Goal: Task Accomplishment & Management: Complete application form

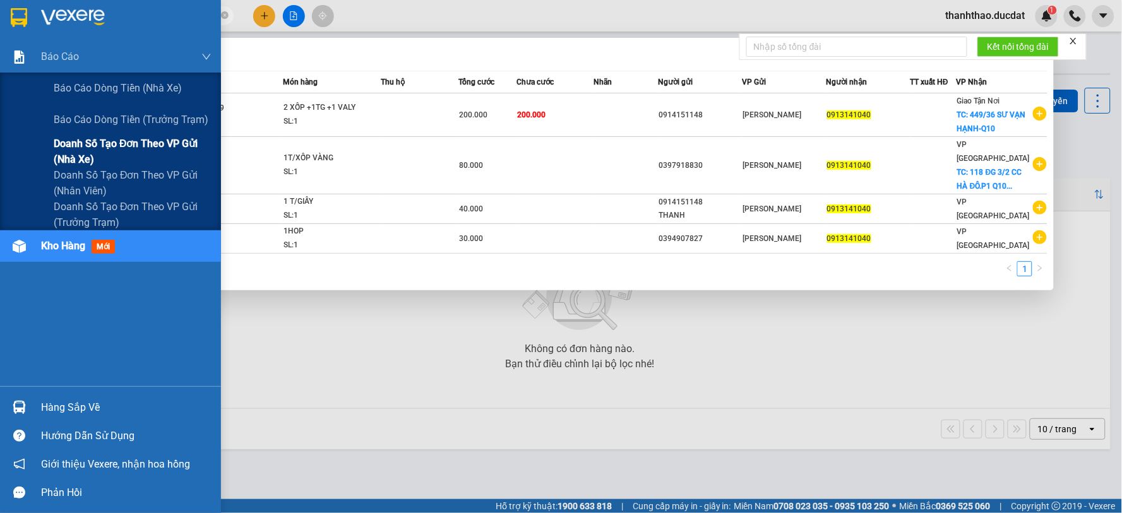
click at [178, 144] on span "Doanh số tạo đơn theo VP gửi (nhà xe)" at bounding box center [133, 152] width 158 height 32
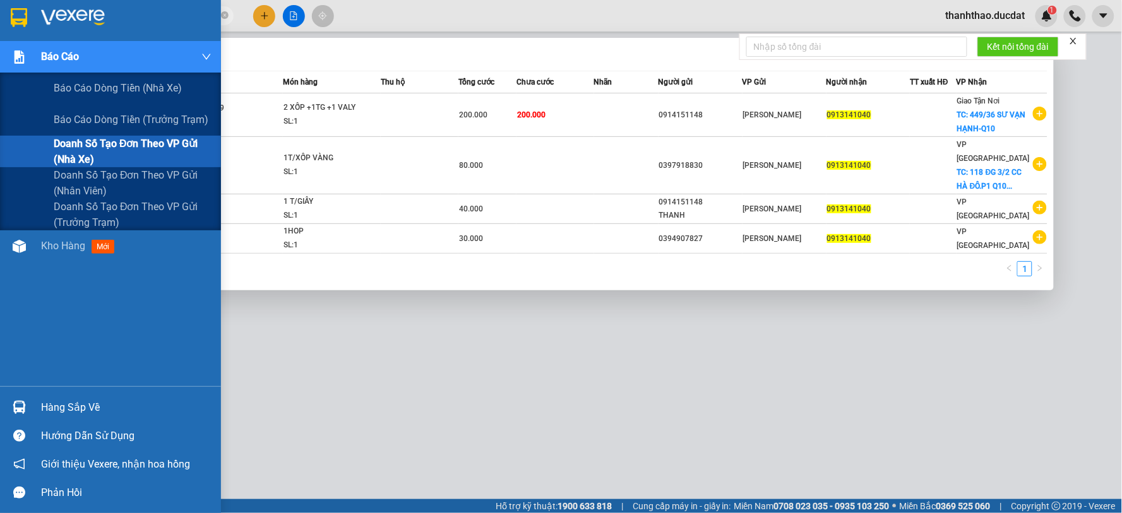
click at [102, 154] on span "Doanh số tạo đơn theo VP gửi (nhà xe)" at bounding box center [133, 152] width 158 height 32
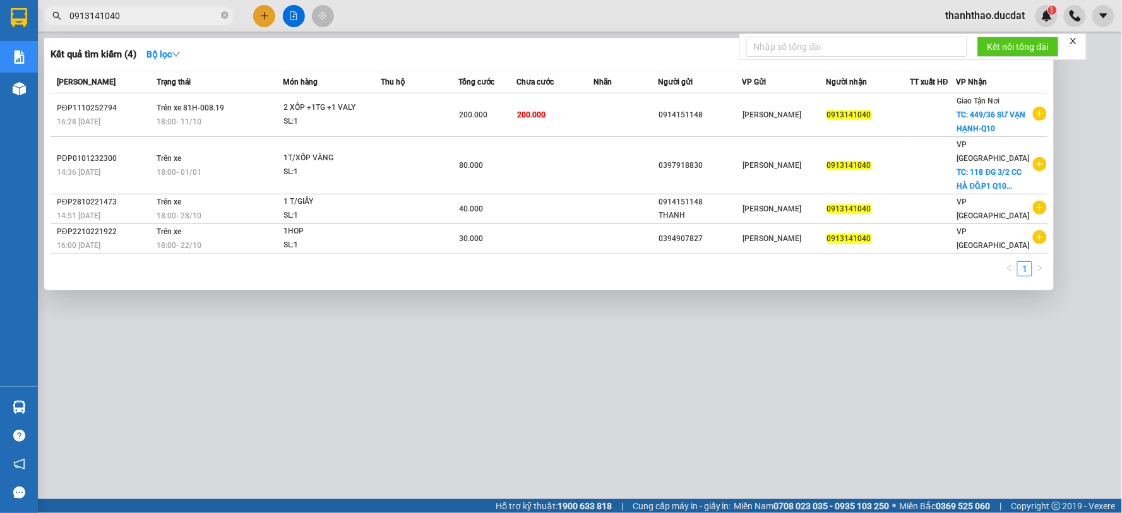
click at [387, 350] on div at bounding box center [561, 256] width 1122 height 513
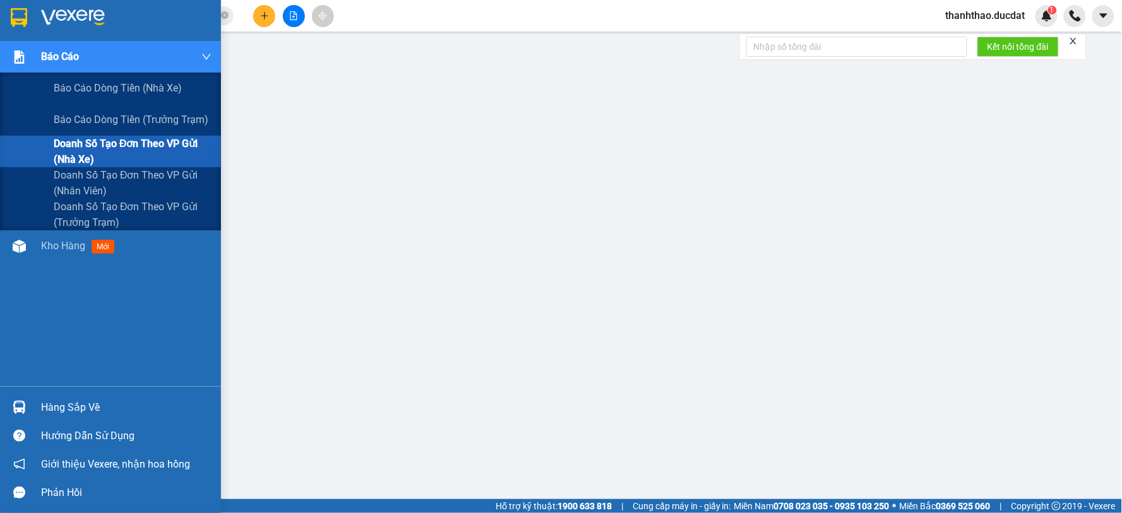
click at [155, 152] on span "Doanh số tạo đơn theo VP gửi (nhà xe)" at bounding box center [133, 152] width 158 height 32
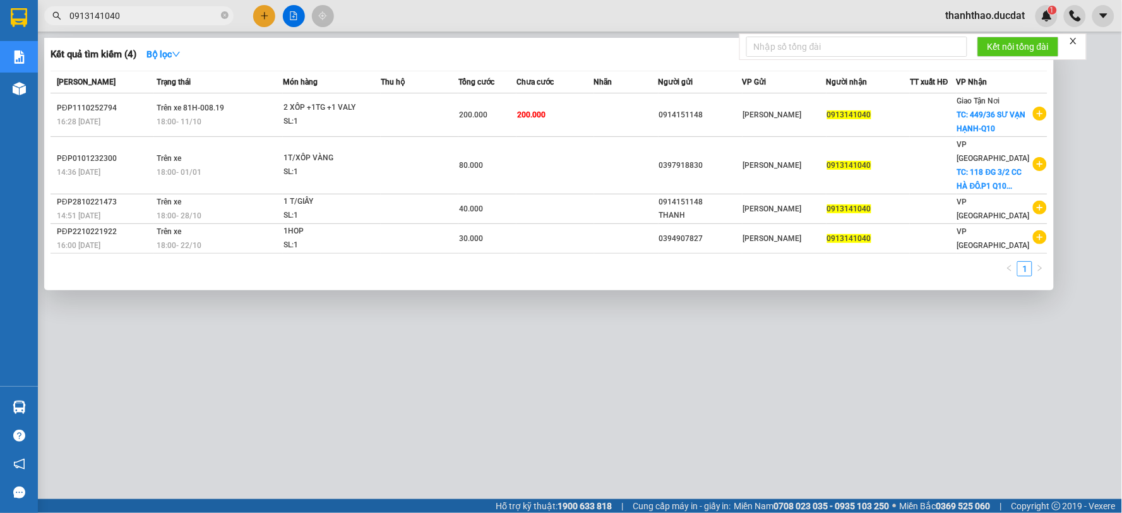
drag, startPoint x: 119, startPoint y: 17, endPoint x: 76, endPoint y: 20, distance: 43.1
click at [76, 20] on input "0913141040" at bounding box center [143, 16] width 149 height 14
paste input "67937996"
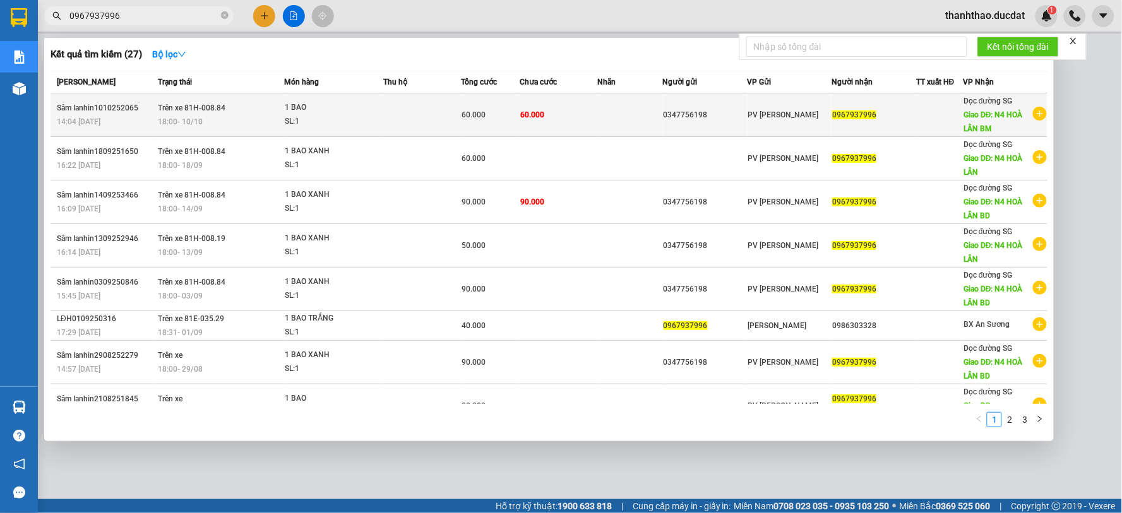
type input "0967937996"
click at [918, 121] on div at bounding box center [939, 115] width 45 height 13
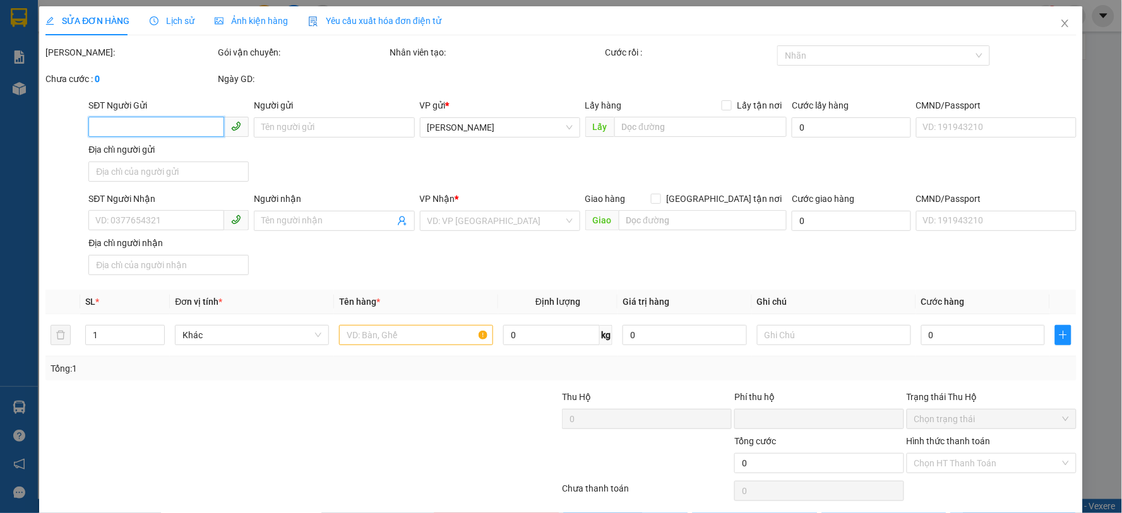
type input "0347756198"
type input "0967937996"
type input "N4 HOÀ LÂN BM"
type input "0"
type input "60.000"
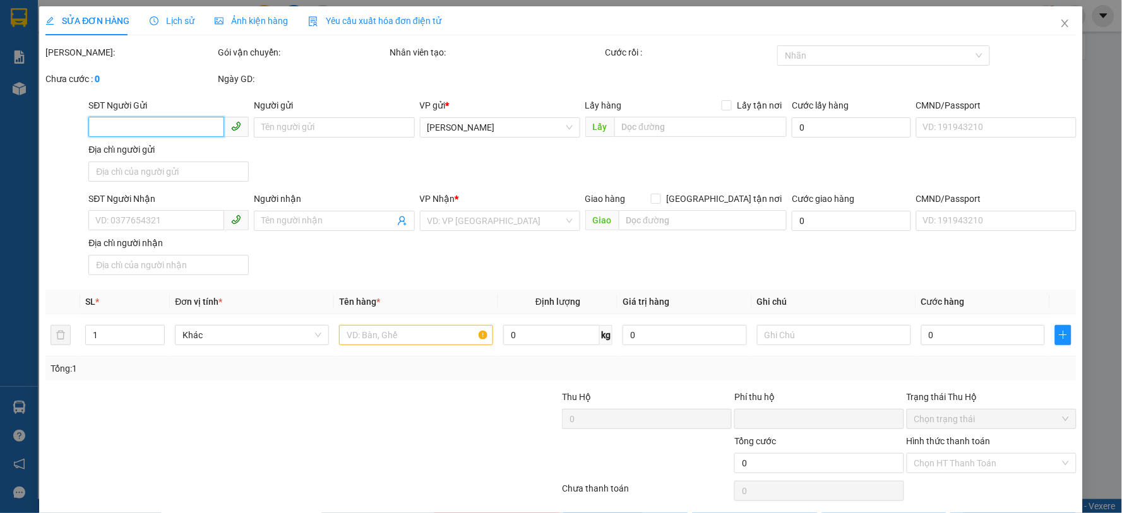
type input "60.000"
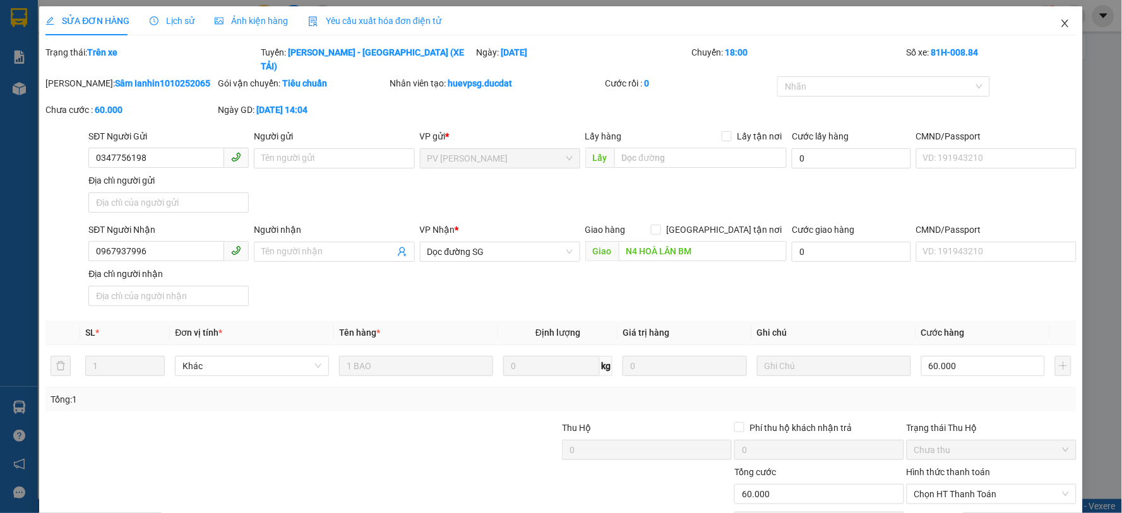
click at [1062, 20] on span "Close" at bounding box center [1065, 23] width 35 height 35
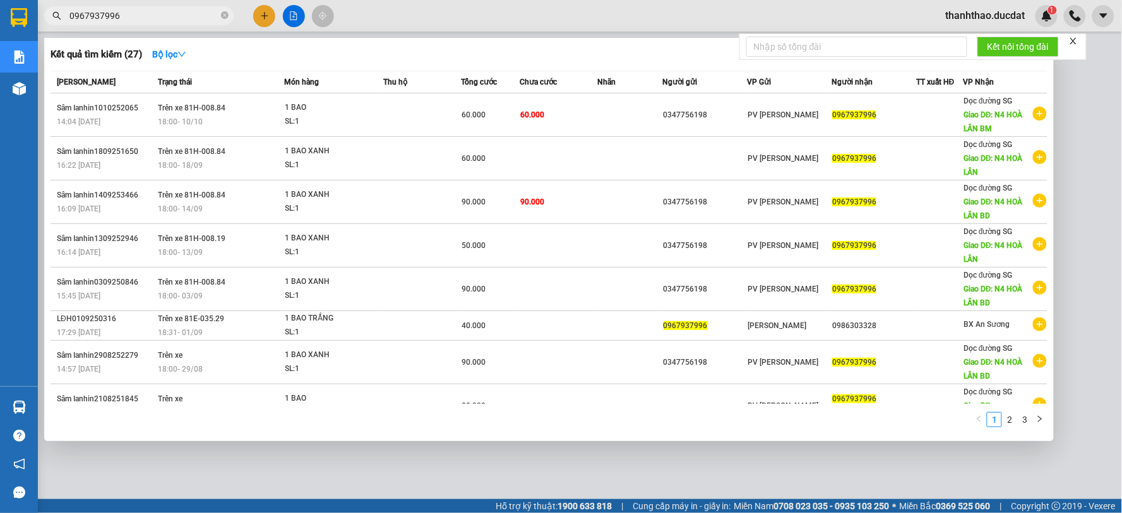
drag, startPoint x: 153, startPoint y: 21, endPoint x: 74, endPoint y: 13, distance: 79.9
click at [74, 13] on input "0967937996" at bounding box center [143, 16] width 149 height 14
paste input "392834655"
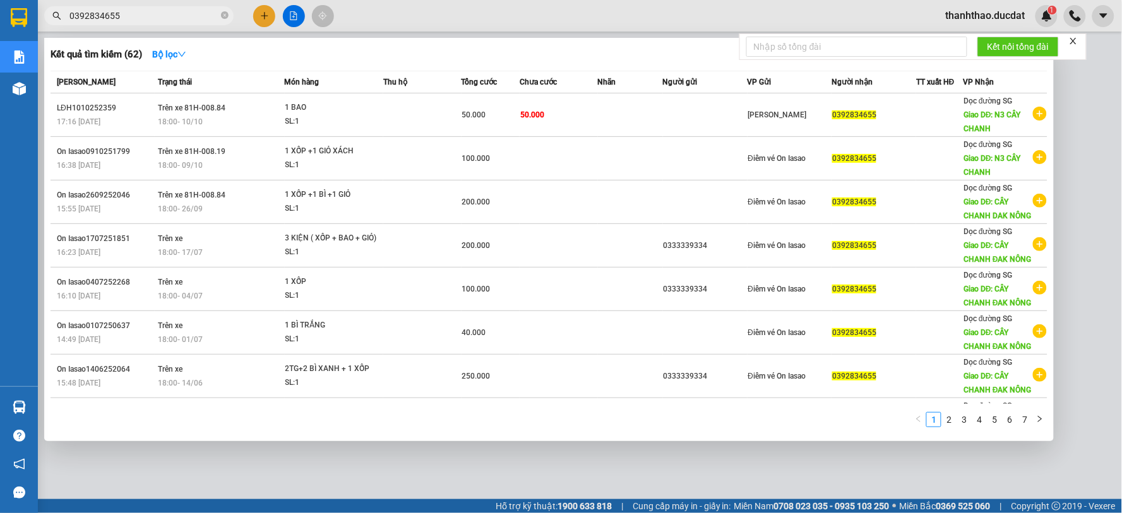
drag, startPoint x: 122, startPoint y: 15, endPoint x: 76, endPoint y: 15, distance: 46.1
click at [76, 15] on input "0392834655" at bounding box center [143, 16] width 149 height 14
paste input "776725640"
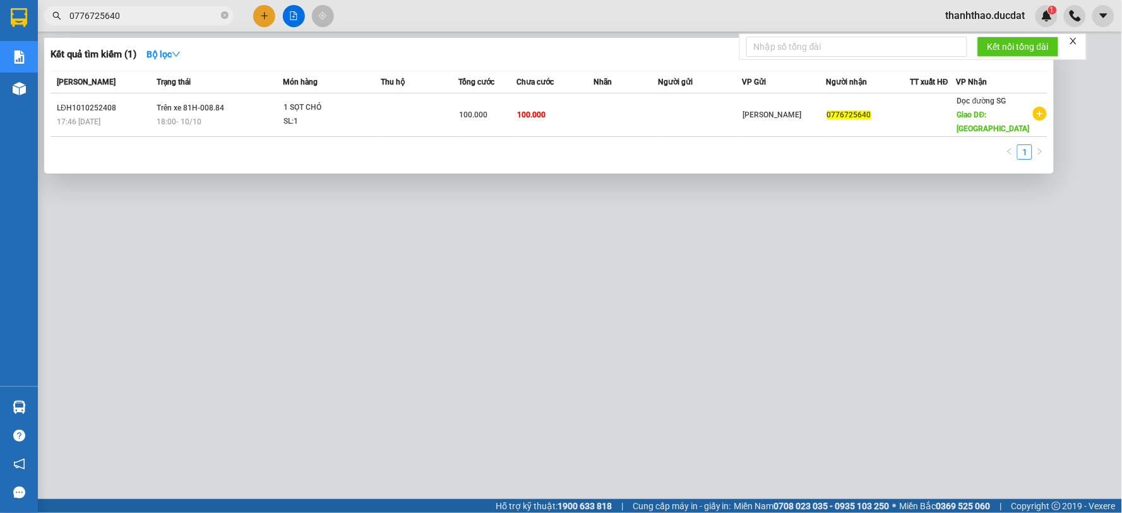
drag, startPoint x: 76, startPoint y: 11, endPoint x: 156, endPoint y: 11, distance: 80.2
click at [156, 11] on input "0776725640" at bounding box center [143, 16] width 149 height 14
paste input "941849181"
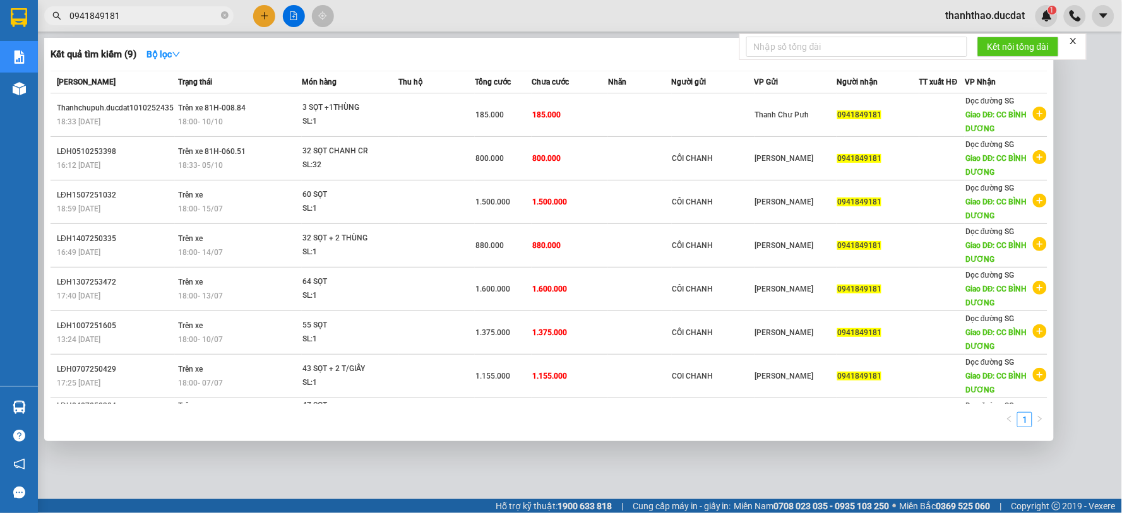
type input "0941849181"
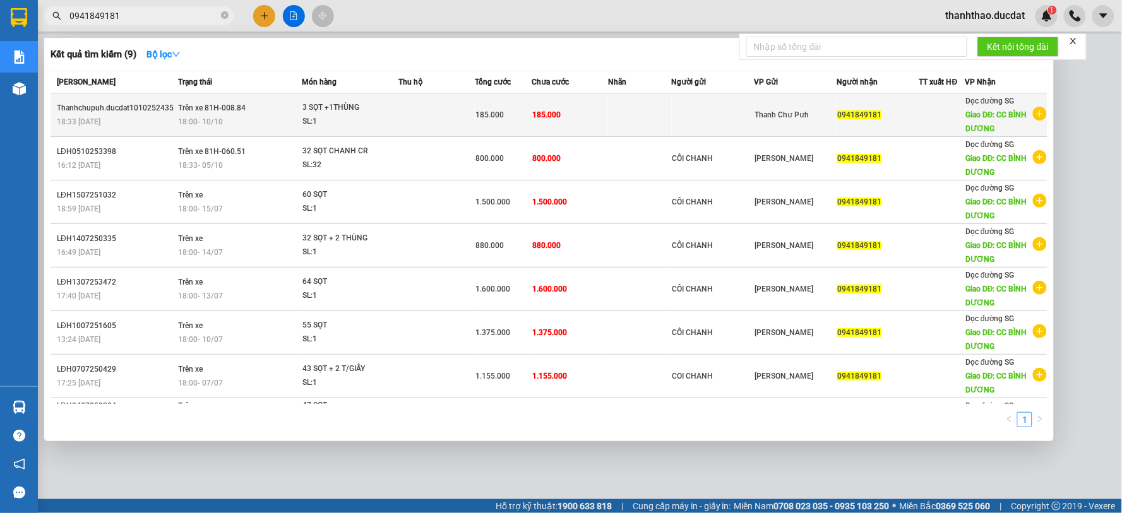
click at [709, 124] on td at bounding box center [713, 115] width 83 height 44
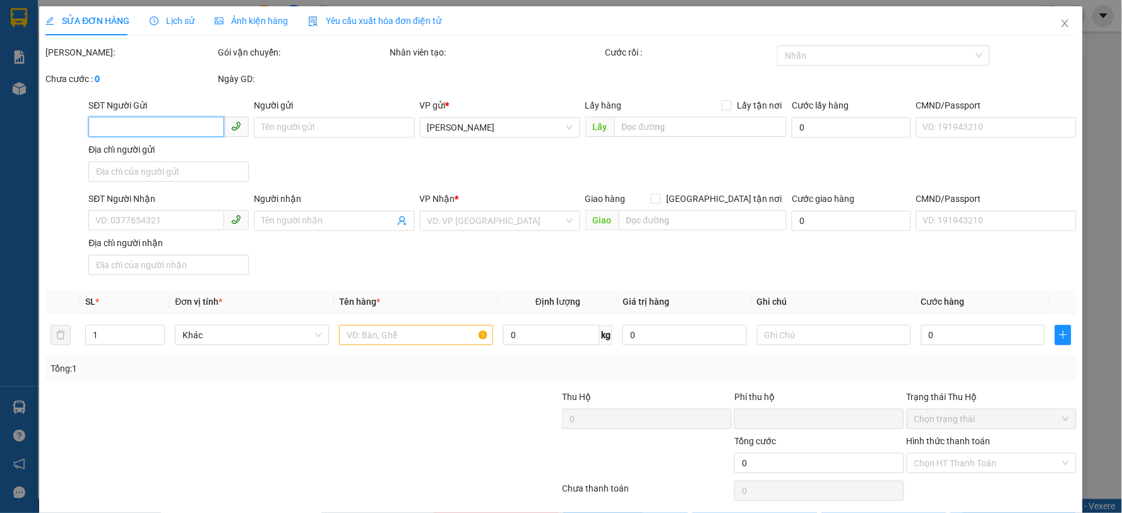
type input "0941849181"
type input "CC BÌNH DƯƠNG"
type input "0"
type input "185.000"
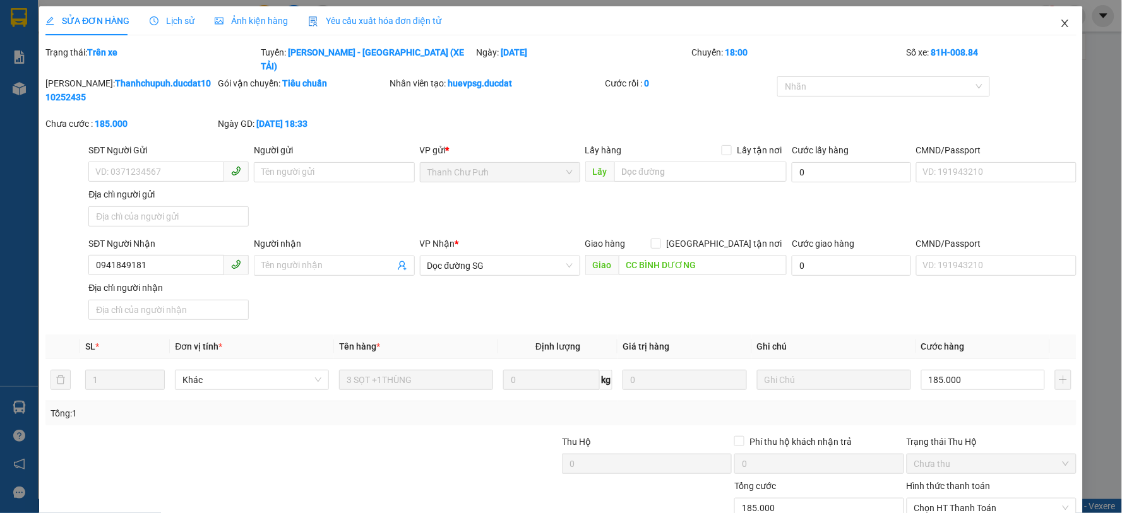
click at [1060, 25] on icon "close" at bounding box center [1065, 23] width 10 height 10
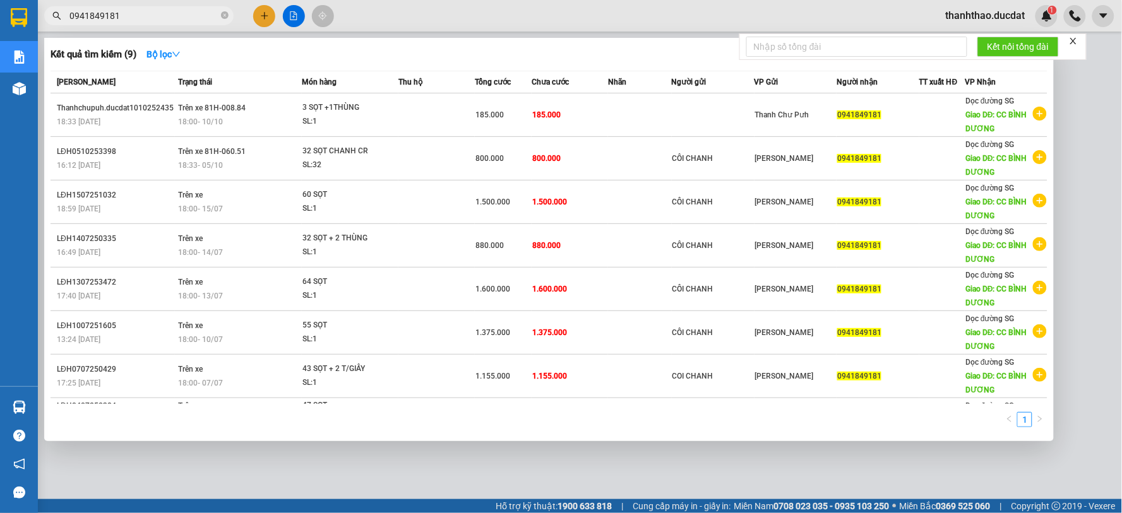
drag, startPoint x: 128, startPoint y: 11, endPoint x: 76, endPoint y: 16, distance: 52.1
click at [76, 16] on input "0941849181" at bounding box center [143, 16] width 149 height 14
paste input "392834655"
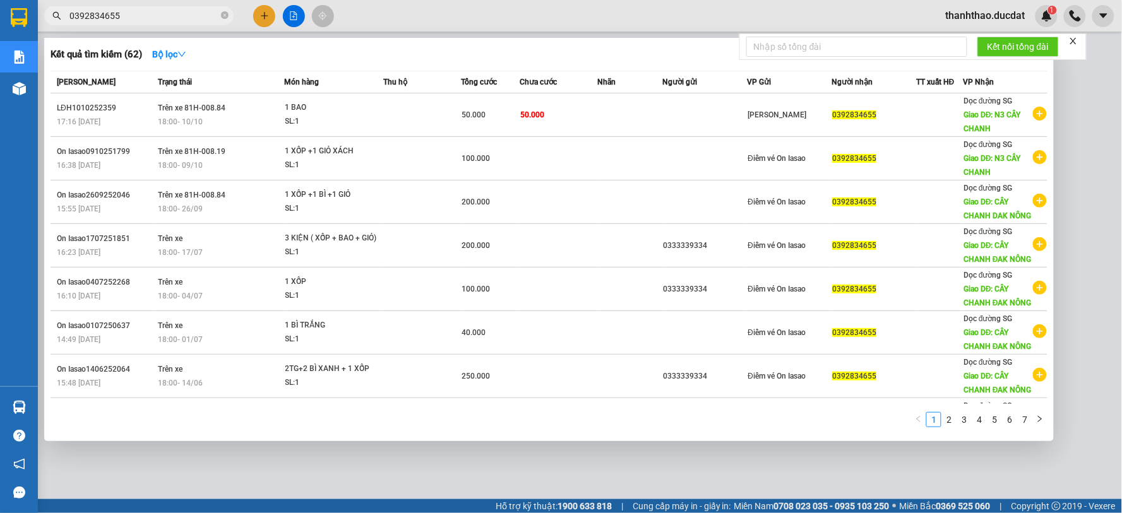
drag, startPoint x: 142, startPoint y: 15, endPoint x: 76, endPoint y: 20, distance: 66.5
click at [76, 20] on input "0392834655" at bounding box center [143, 16] width 149 height 14
paste input "776725640"
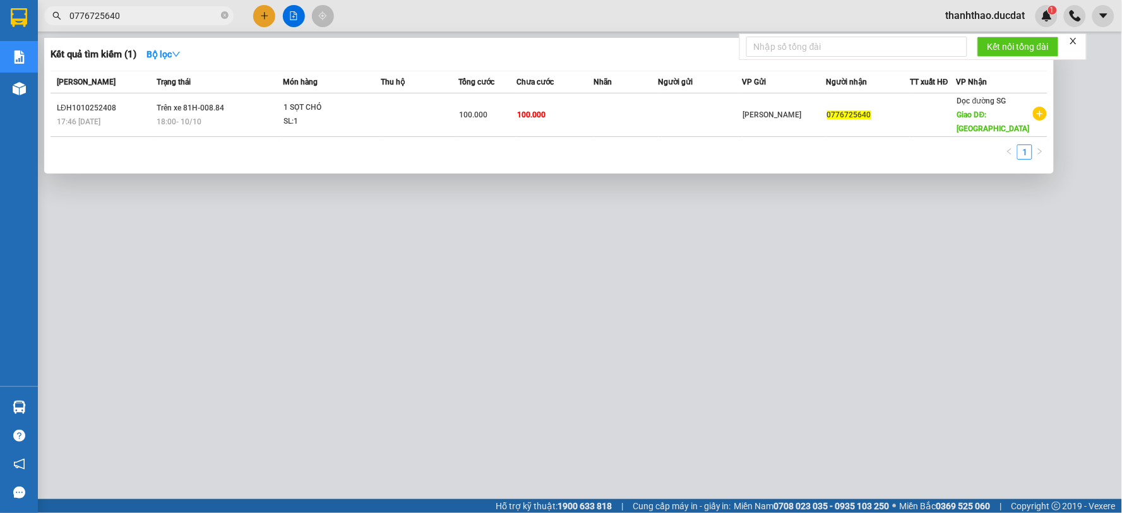
drag, startPoint x: 122, startPoint y: 22, endPoint x: 80, endPoint y: 19, distance: 41.8
click at [80, 19] on input "0776725640" at bounding box center [143, 16] width 149 height 14
paste input "941849181"
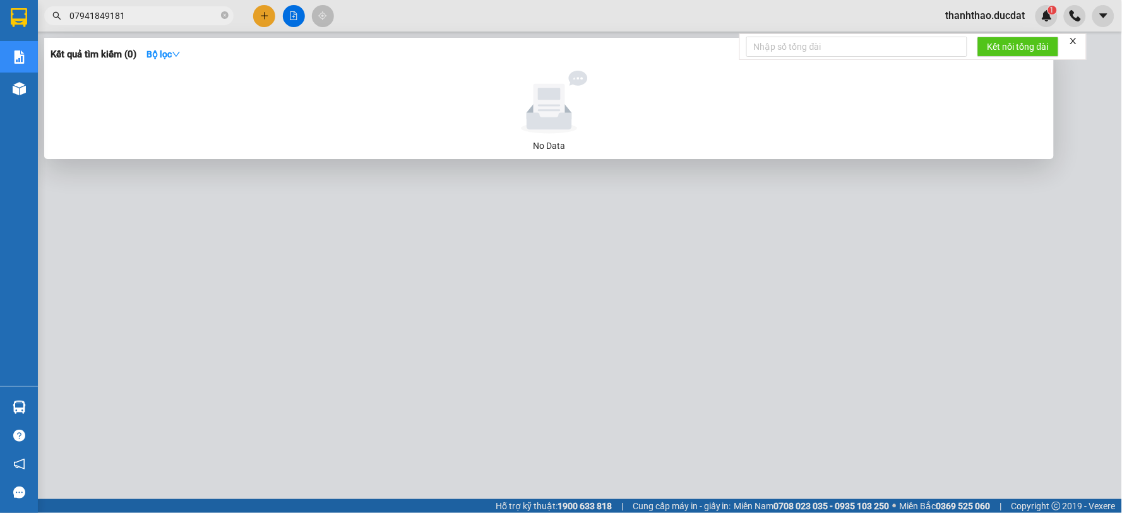
drag, startPoint x: 135, startPoint y: 10, endPoint x: 76, endPoint y: 9, distance: 58.1
click at [76, 9] on input "07941849181" at bounding box center [143, 16] width 149 height 14
paste input "text"
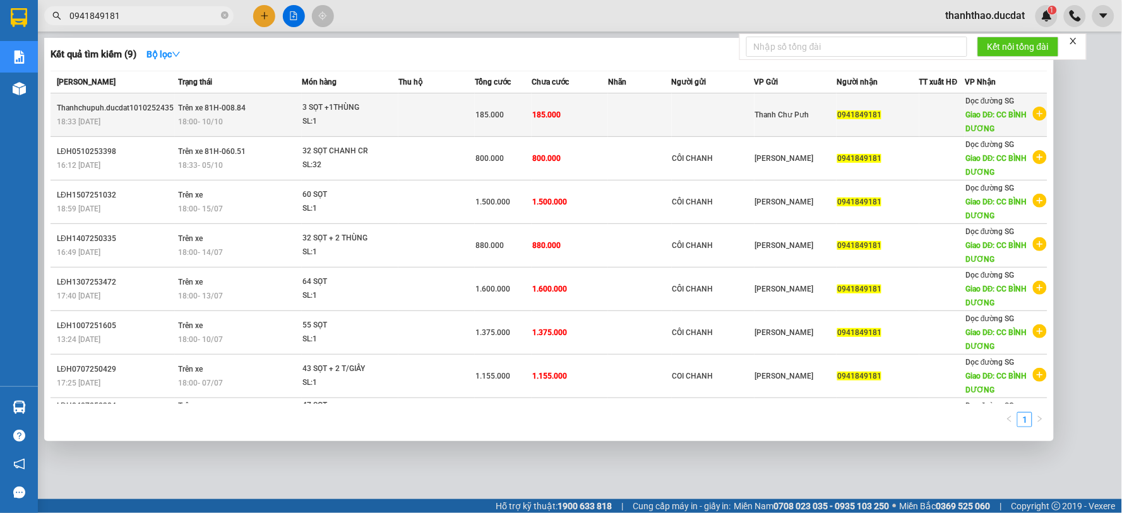
type input "0941849181"
click at [756, 119] on span "Thanh Chư Pưh" at bounding box center [782, 115] width 54 height 9
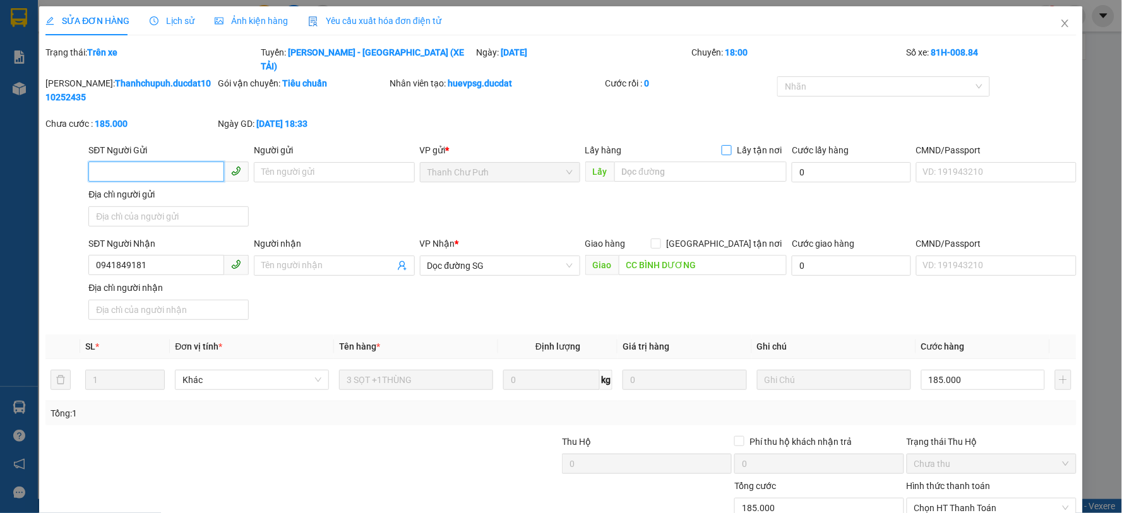
type input "0941849181"
type input "CC BÌNH DƯƠNG"
type input "0"
type input "185.000"
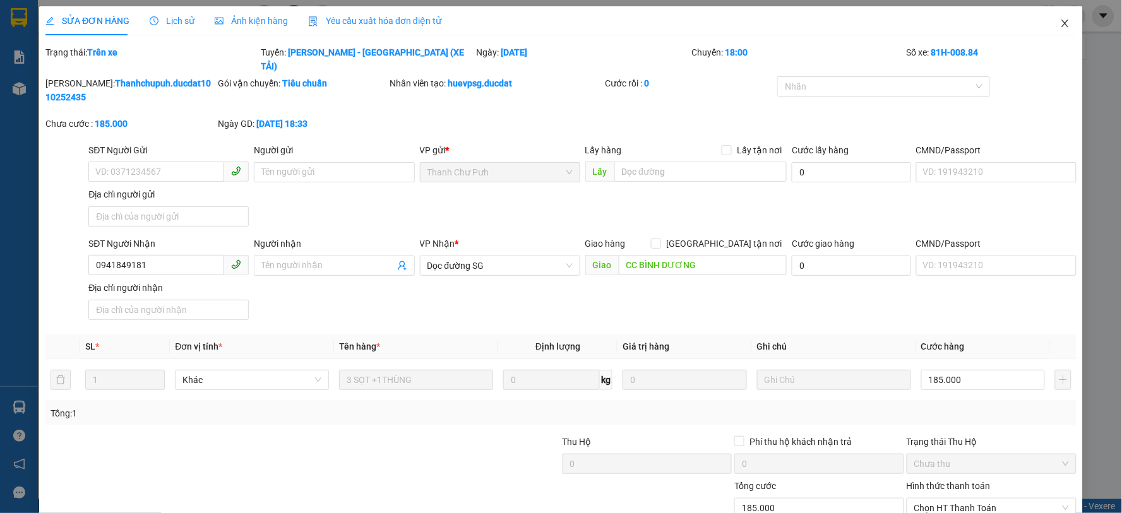
click at [1060, 28] on icon "close" at bounding box center [1065, 23] width 10 height 10
